Goal: Use online tool/utility: Utilize a website feature to perform a specific function

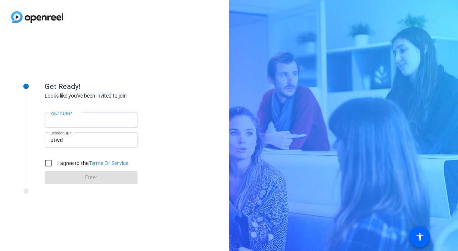
click at [94, 123] on input "Your name" at bounding box center [91, 120] width 81 height 9
type input "[PERSON_NAME]"
click at [46, 166] on input "I agree to the Terms Of Service" at bounding box center [48, 162] width 15 height 15
checkbox input "true"
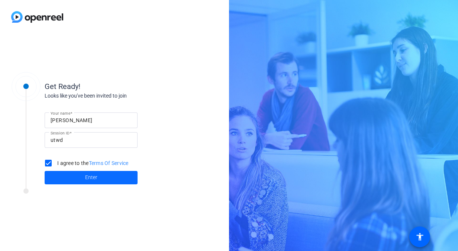
click at [77, 179] on span at bounding box center [91, 178] width 93 height 18
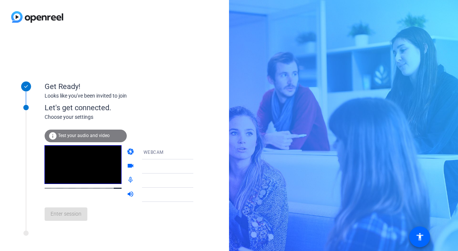
click at [82, 133] on span "Test your audio and video" at bounding box center [84, 135] width 52 height 5
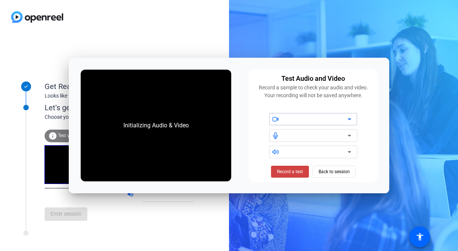
click at [286, 117] on div at bounding box center [316, 119] width 63 height 9
click at [350, 120] on icon at bounding box center [350, 119] width 4 height 2
click at [347, 137] on icon at bounding box center [349, 135] width 9 height 9
click at [349, 137] on icon at bounding box center [349, 135] width 9 height 9
click at [352, 150] on icon at bounding box center [349, 151] width 9 height 9
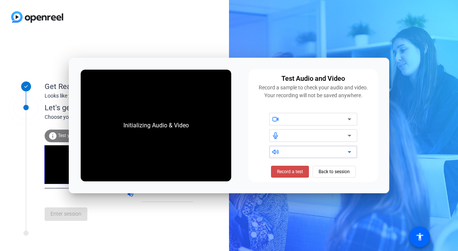
click at [285, 171] on span "Record a test" at bounding box center [290, 171] width 26 height 7
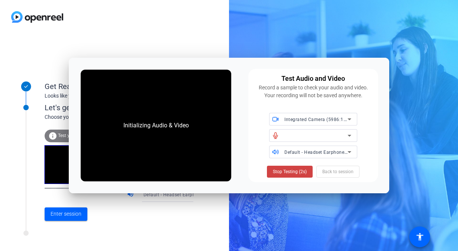
click at [332, 152] on span "Default - Headset Earphone (Jabra EVOLVE 20 MS)" at bounding box center [340, 152] width 111 height 6
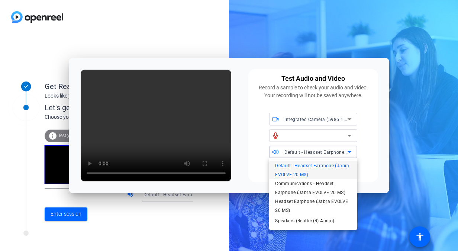
click at [253, 160] on div at bounding box center [229, 125] width 458 height 251
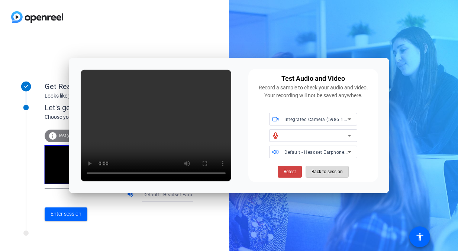
click at [316, 167] on span "Back to session" at bounding box center [327, 171] width 31 height 14
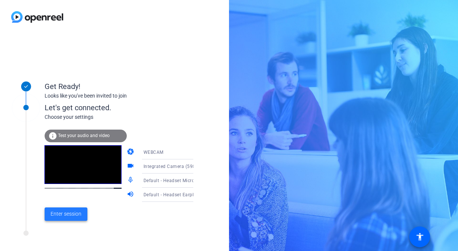
click at [58, 215] on span "Enter session" at bounding box center [66, 214] width 31 height 8
